Goal: Task Accomplishment & Management: Manage account settings

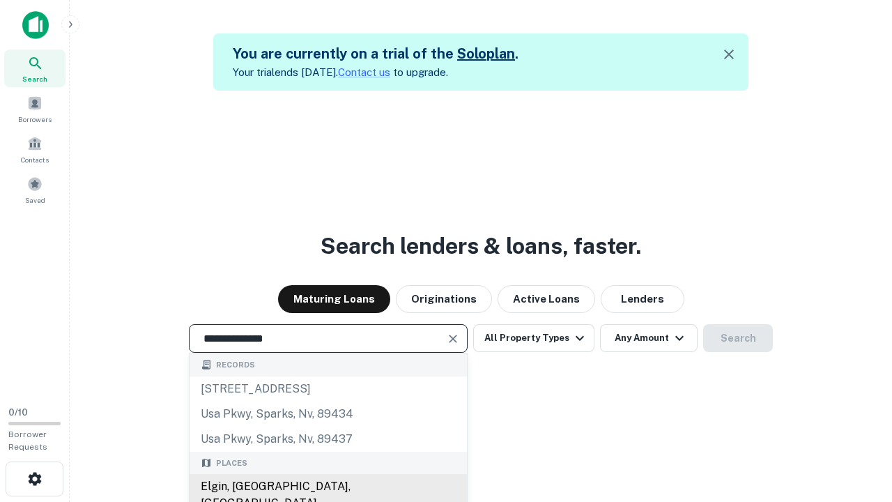
click at [328, 486] on div "Elgin, [GEOGRAPHIC_DATA], [GEOGRAPHIC_DATA]" at bounding box center [328, 495] width 277 height 42
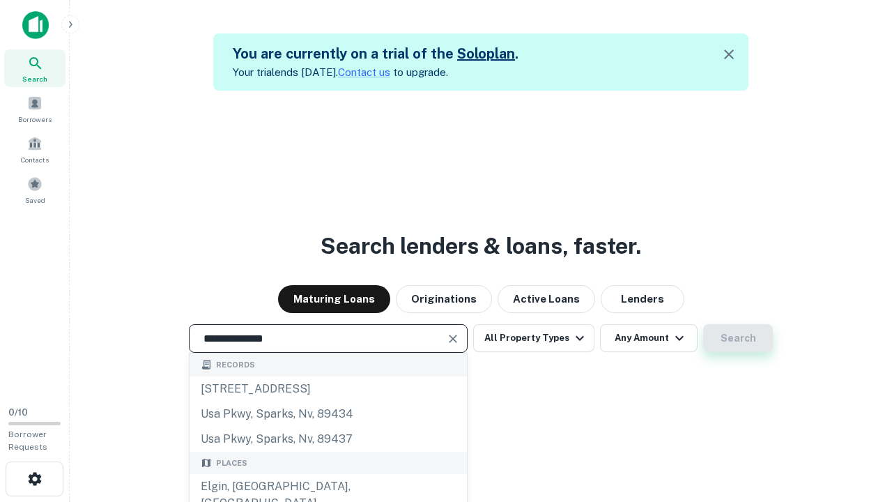
type input "**********"
click at [703, 324] on button "Search" at bounding box center [738, 338] width 70 height 28
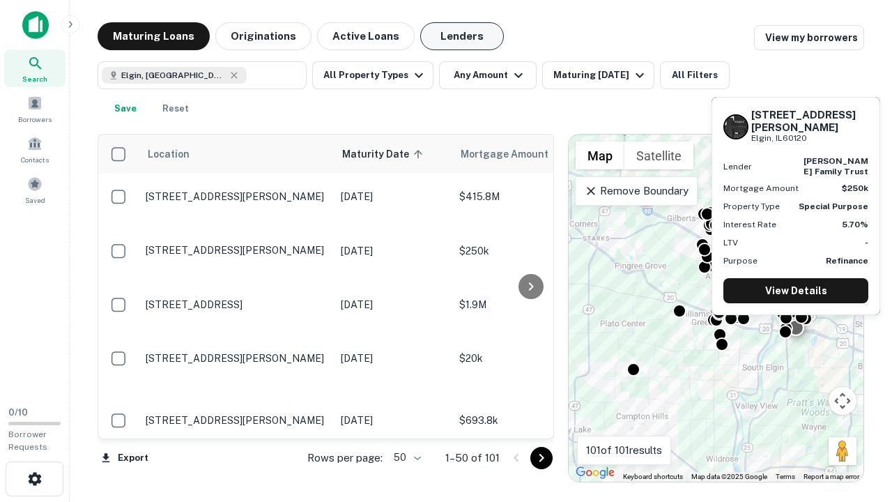
click at [462, 36] on button "Lenders" at bounding box center [462, 36] width 84 height 28
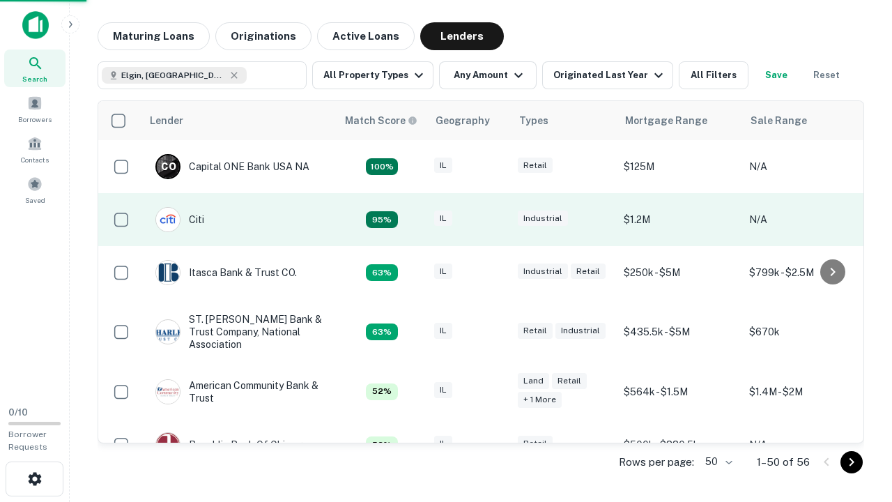
click at [495, 220] on div "IL" at bounding box center [469, 219] width 70 height 19
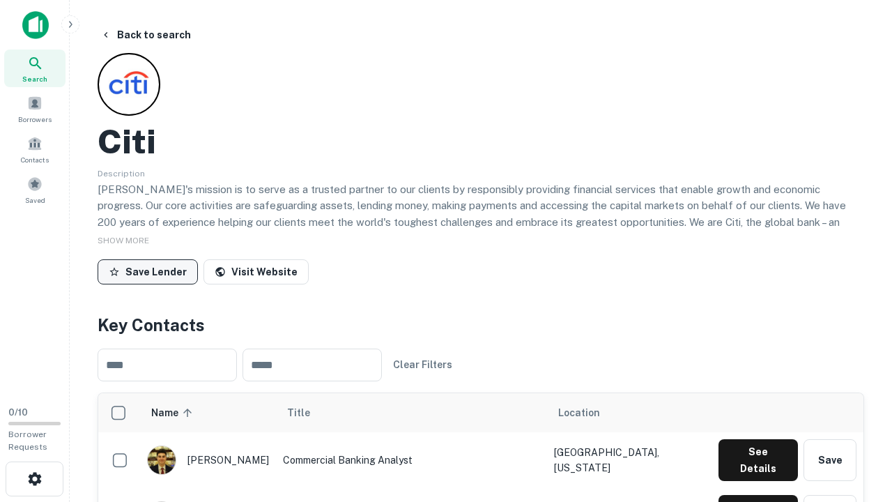
click at [148, 271] on button "Save Lender" at bounding box center [148, 271] width 100 height 25
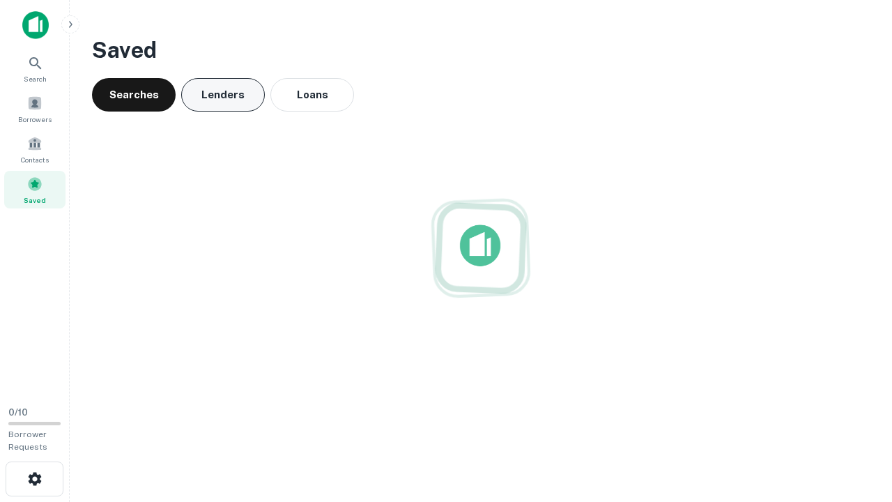
click at [223, 95] on button "Lenders" at bounding box center [223, 94] width 84 height 33
